Goal: Information Seeking & Learning: Learn about a topic

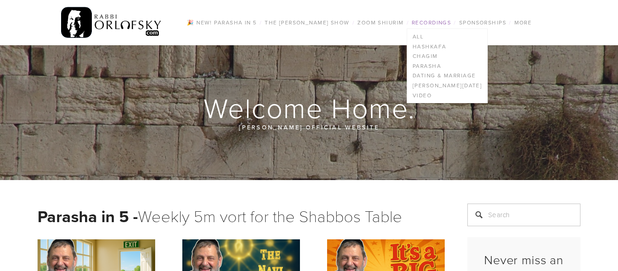
click at [441, 23] on link "Recordings" at bounding box center [431, 23] width 45 height 12
click at [427, 34] on link "All" at bounding box center [447, 37] width 80 height 10
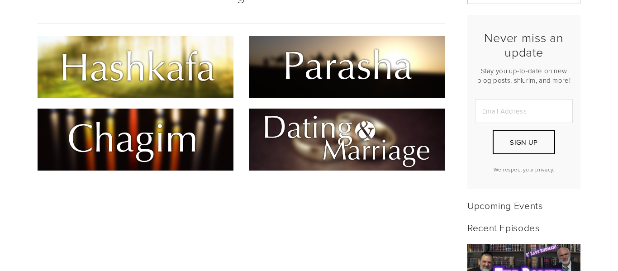
scroll to position [215, 0]
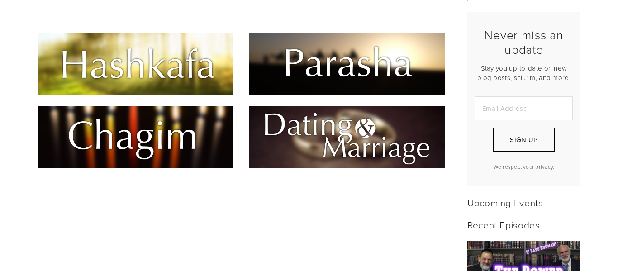
click at [195, 64] on img at bounding box center [136, 65] width 196 height 62
